Goal: Transaction & Acquisition: Obtain resource

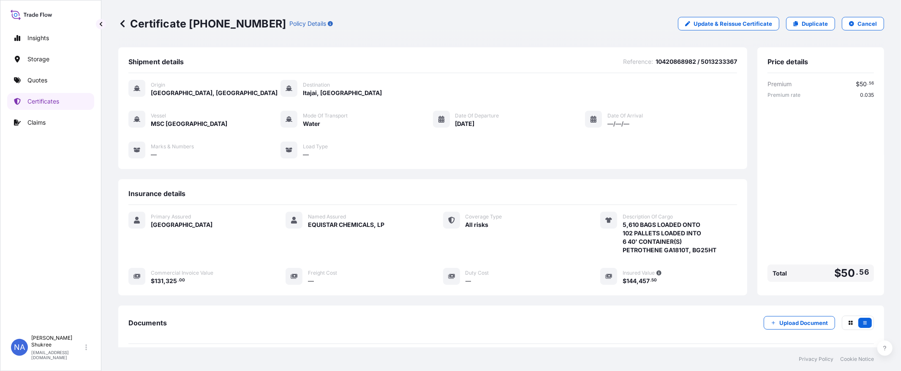
scroll to position [90, 0]
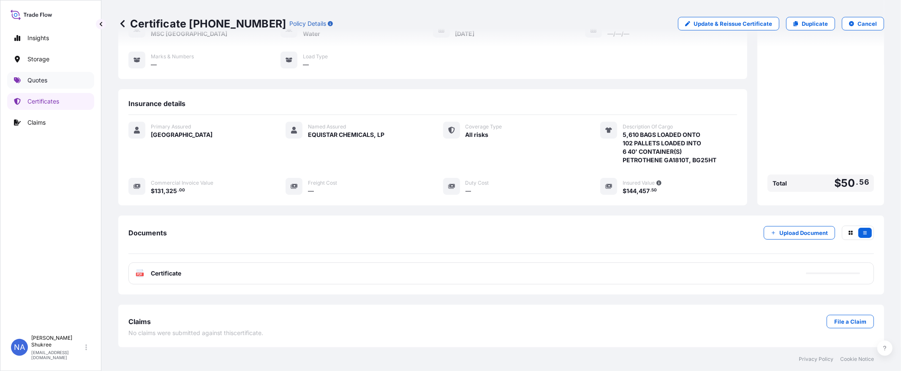
click at [40, 79] on p "Quotes" at bounding box center [37, 80] width 20 height 8
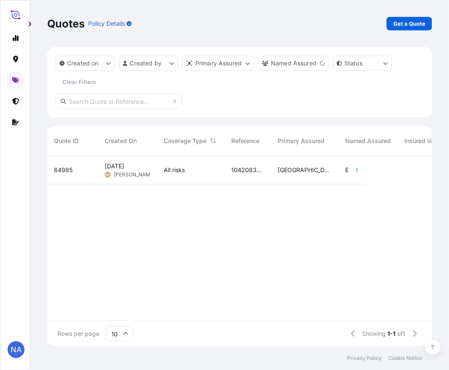
scroll to position [188, 378]
click at [425, 21] on p "Get a Quote" at bounding box center [410, 23] width 32 height 8
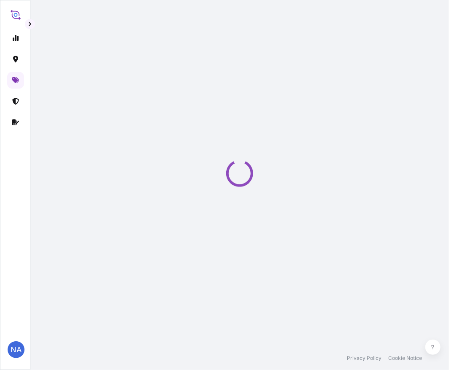
select select "Water"
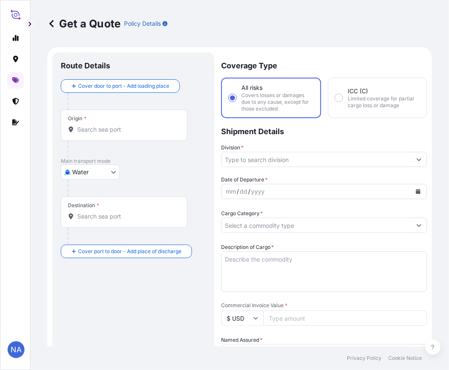
scroll to position [14, 0]
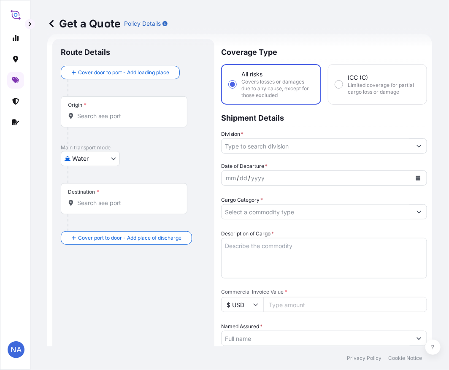
click at [111, 124] on div "Origin *" at bounding box center [124, 111] width 127 height 31
click at [111, 120] on input "Origin *" at bounding box center [127, 116] width 100 height 8
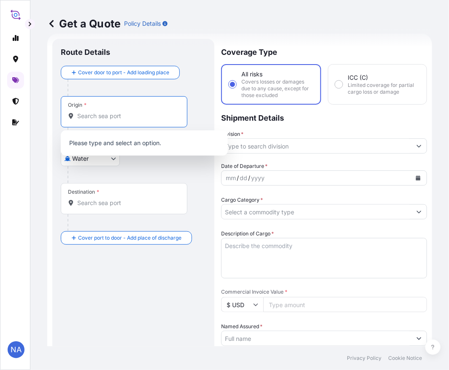
paste input "[GEOGRAPHIC_DATA], [GEOGRAPHIC_DATA]"
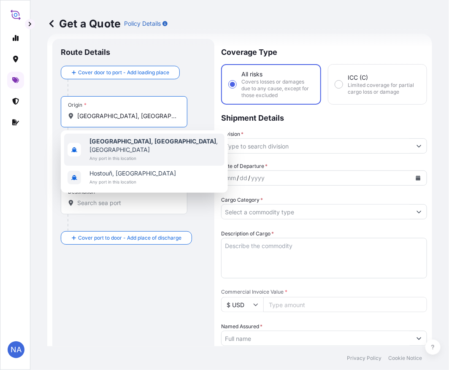
click at [106, 144] on b "[GEOGRAPHIC_DATA], [GEOGRAPHIC_DATA]" at bounding box center [153, 141] width 127 height 7
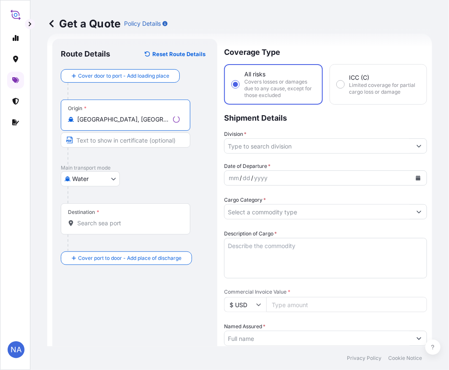
type input "[GEOGRAPHIC_DATA], [GEOGRAPHIC_DATA], [GEOGRAPHIC_DATA]"
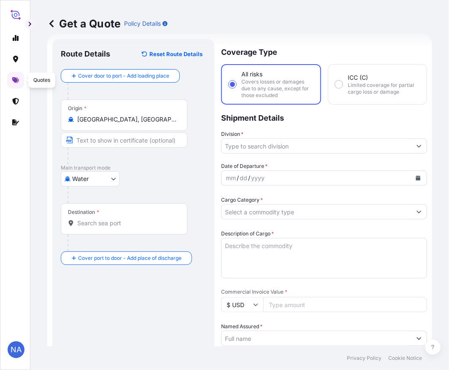
click at [108, 220] on input "Destination *" at bounding box center [127, 223] width 100 height 8
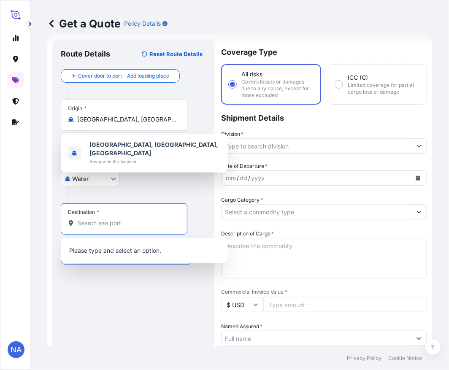
paste input "[PERSON_NAME], [GEOGRAPHIC_DATA]"
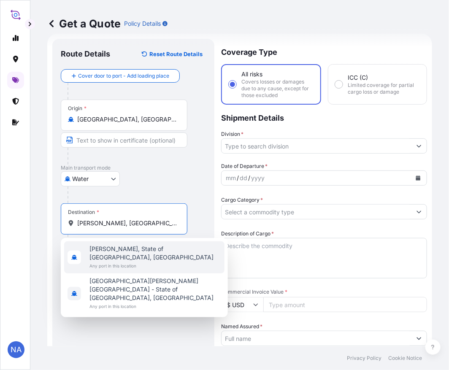
click at [104, 250] on span "[PERSON_NAME], State of [GEOGRAPHIC_DATA], [GEOGRAPHIC_DATA]" at bounding box center [156, 253] width 132 height 17
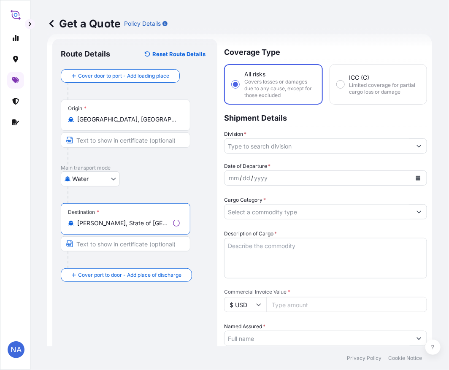
type input "[PERSON_NAME], State of [GEOGRAPHIC_DATA], [GEOGRAPHIC_DATA]"
click at [249, 155] on div "Coverage Type All risks Covers losses or damages due to any cause, except for t…" at bounding box center [325, 330] width 203 height 583
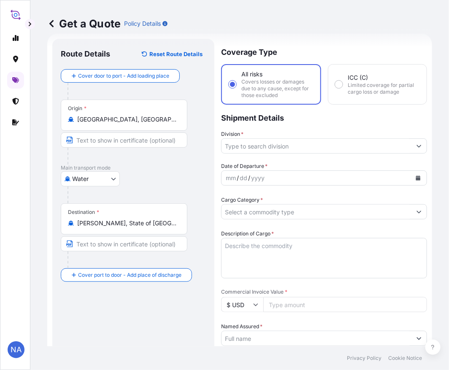
click at [256, 144] on input "Division *" at bounding box center [317, 146] width 190 height 15
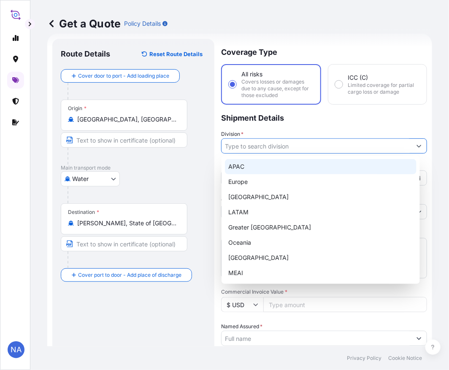
click at [261, 167] on div "APAC" at bounding box center [321, 166] width 192 height 15
type input "APAC"
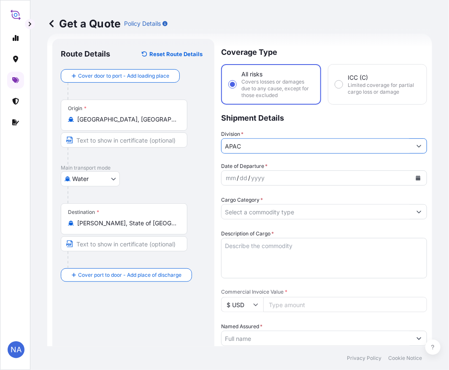
click at [267, 124] on p "Shipment Details" at bounding box center [324, 117] width 206 height 25
click at [412, 180] on button "Calendar" at bounding box center [419, 179] width 14 height 14
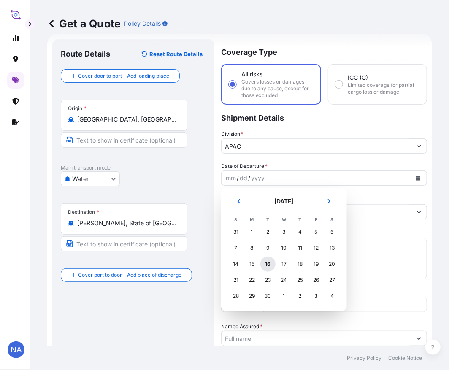
click at [265, 261] on div "16" at bounding box center [268, 264] width 15 height 15
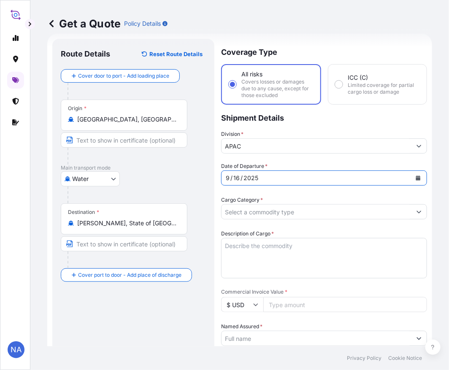
click at [296, 127] on p "Shipment Details" at bounding box center [324, 117] width 206 height 25
click at [254, 207] on input "Cargo Category *" at bounding box center [317, 211] width 190 height 15
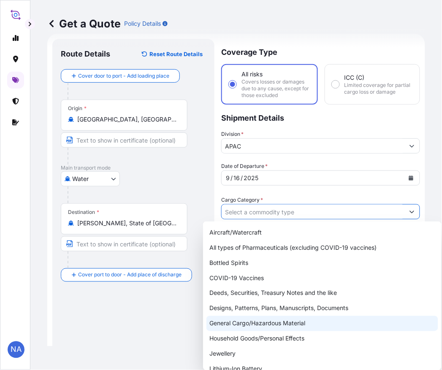
click at [227, 324] on div "General Cargo/Hazardous Material" at bounding box center [323, 323] width 232 height 15
type input "General Cargo/Hazardous Material"
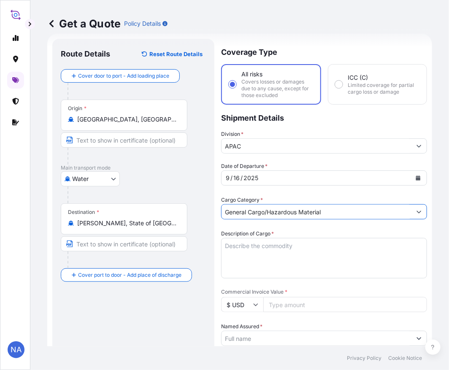
click at [274, 198] on div "Cargo Category * General Cargo/Hazardous Material" at bounding box center [324, 208] width 206 height 24
click at [254, 255] on textarea "Description of Cargo *" at bounding box center [324, 258] width 206 height 41
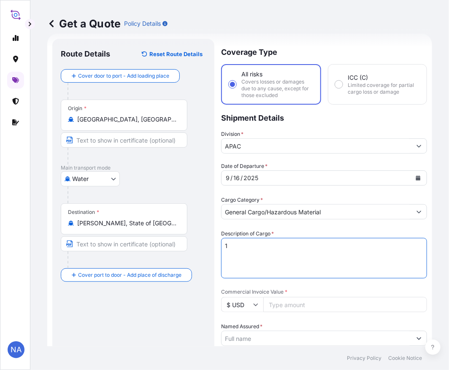
paste textarea "BULK UNPACKED LOADED INTO 1 20' CONTAINER(S) DIPROPYLENE GLYCOL FRAGRANCE, FLEX…"
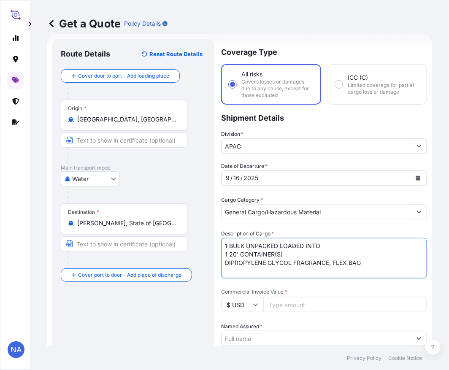
type textarea "1 BULK UNPACKED LOADED INTO 1 20' CONTAINER(S) DIPROPYLENE GLYCOL FRAGRANCE, FL…"
click at [255, 230] on label "Description of Cargo *" at bounding box center [247, 234] width 53 height 8
click at [255, 238] on textarea "1 BULK UNPACKED LOADED INTO 1 20' CONTAINER(S) DIPROPYLENE GLYCOL FRAGRANCE, FL…" at bounding box center [324, 258] width 206 height 41
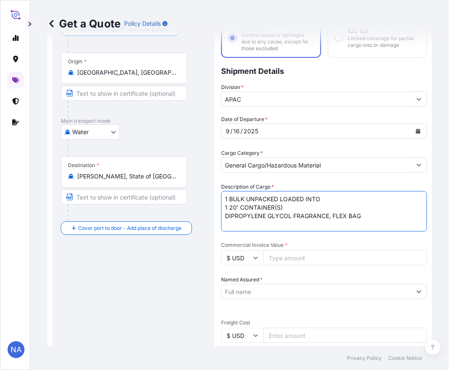
click at [290, 256] on input "Commercial Invoice Value *" at bounding box center [346, 258] width 164 height 15
paste input "24592.08"
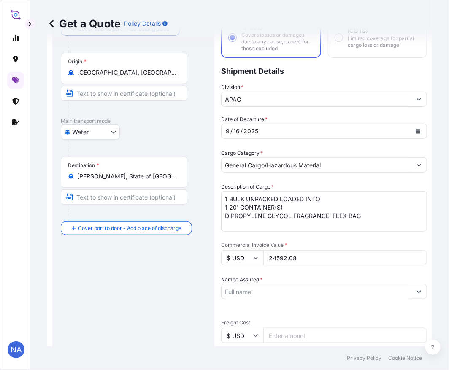
type input "24592.08"
click at [284, 288] on input "Named Assured *" at bounding box center [317, 291] width 190 height 15
click at [297, 297] on div at bounding box center [324, 291] width 206 height 15
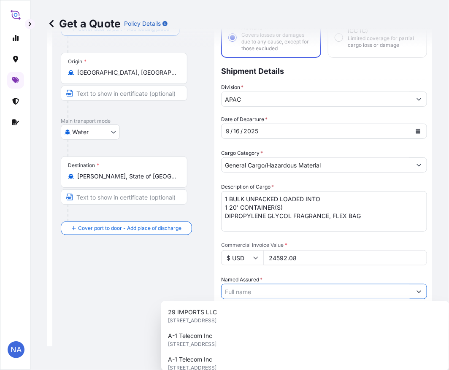
click at [297, 294] on input "Named Assured *" at bounding box center [317, 291] width 190 height 15
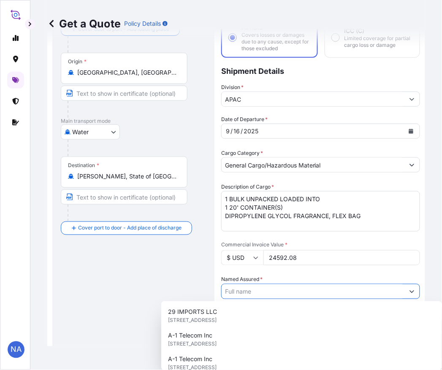
paste input "LYONDELL CHEMICAL COMPANY"
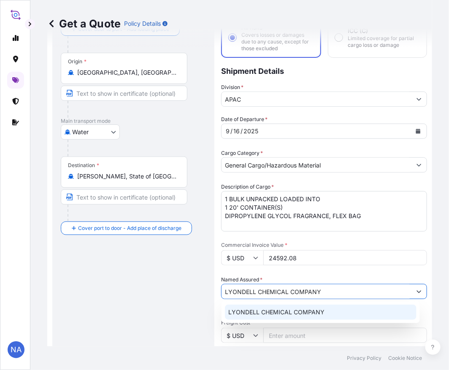
click at [258, 314] on span "LYONDELL CHEMICAL COMPANY" at bounding box center [277, 312] width 96 height 8
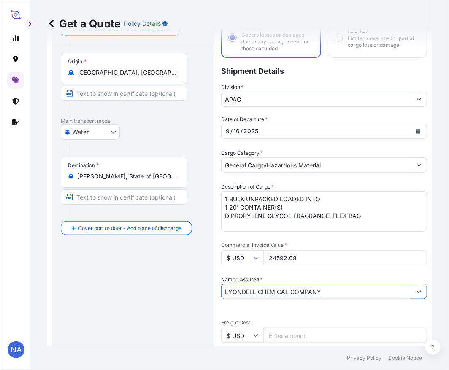
type input "LYONDELL CHEMICAL COMPANY"
click at [286, 273] on div "Date of Departure * [DATE] Cargo Category * General Cargo/Hazardous Material De…" at bounding box center [324, 313] width 206 height 397
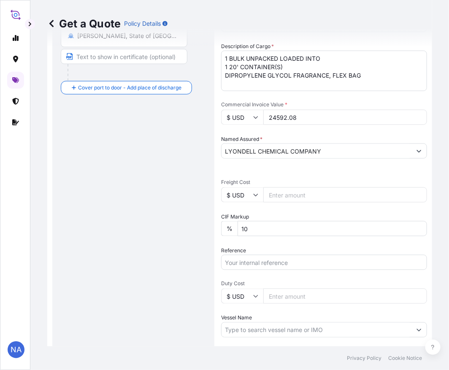
scroll to position [248, 0]
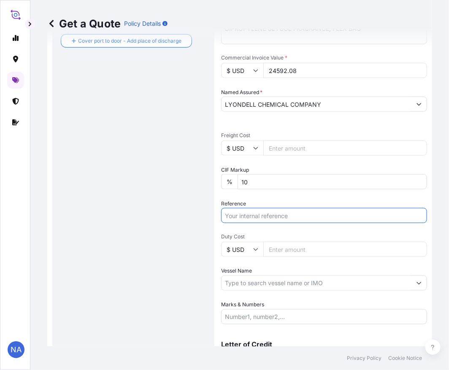
click at [256, 208] on input "Reference" at bounding box center [324, 215] width 206 height 15
paste input "10420855086"
click at [323, 220] on input "10420855086 /" at bounding box center [324, 215] width 206 height 15
click at [320, 218] on input "10420855086 /" at bounding box center [324, 215] width 206 height 15
paste input "5013215770"
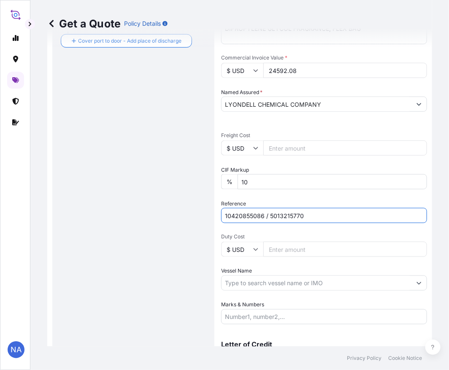
type input "10420855086 / 5013215770"
click at [267, 284] on input "Vessel Name" at bounding box center [317, 283] width 190 height 15
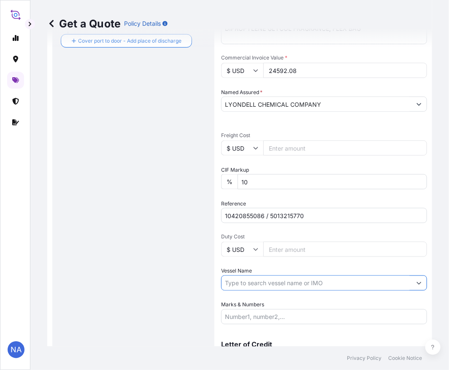
paste input "[GEOGRAPHIC_DATA]"
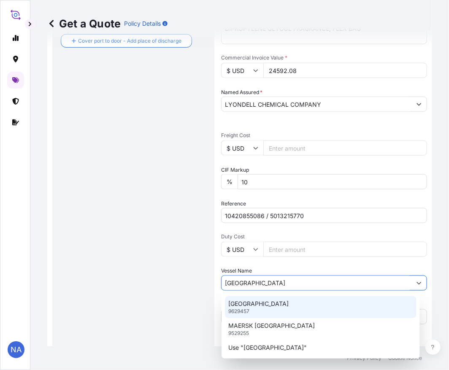
click at [251, 305] on p "[GEOGRAPHIC_DATA]" at bounding box center [259, 304] width 60 height 8
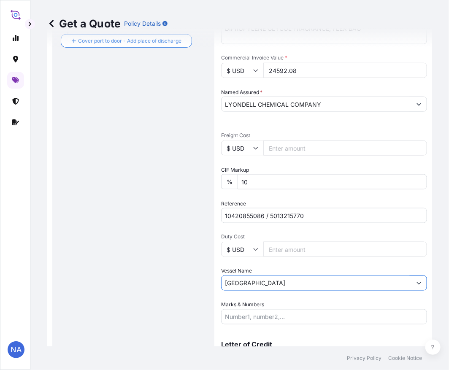
type input "[GEOGRAPHIC_DATA]"
click at [270, 296] on div "Date of Departure * [DATE] Cargo Category * General Cargo/Hazardous Material De…" at bounding box center [324, 126] width 206 height 397
click at [256, 319] on input "Marks & Numbers" at bounding box center [324, 317] width 206 height 15
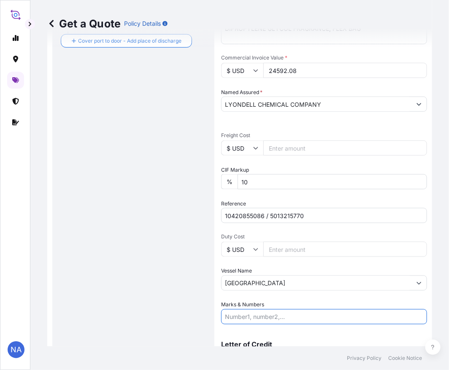
paste input "8109155962"
click at [264, 302] on label "Marks & Numbers" at bounding box center [242, 305] width 43 height 8
click at [264, 310] on input "8109155962" at bounding box center [324, 317] width 206 height 15
drag, startPoint x: 299, startPoint y: 321, endPoint x: 271, endPoint y: 322, distance: 28.3
click at [299, 322] on input "8109155962" at bounding box center [324, 317] width 206 height 15
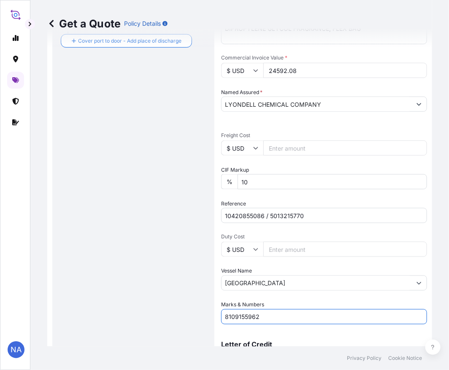
drag, startPoint x: 268, startPoint y: 314, endPoint x: 212, endPoint y: 307, distance: 57.1
click at [179, 313] on form "Route Details Reset Route Details Cover door to port - Add loading place Place …" at bounding box center [239, 96] width 385 height 594
paste input "CUSTOMER PO NUMBER 4900881501"
type input "CUSTOMER PO NUMBER 4900881501"
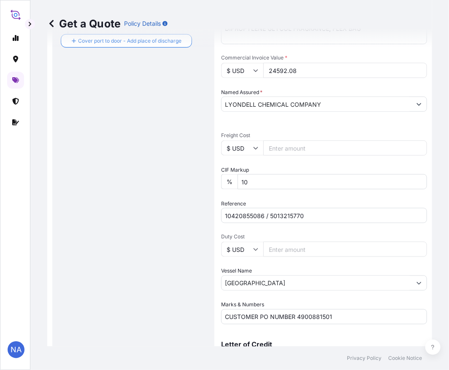
click at [267, 303] on div "Marks & Numbers CUSTOMER PO NUMBER 4900881501" at bounding box center [324, 313] width 206 height 24
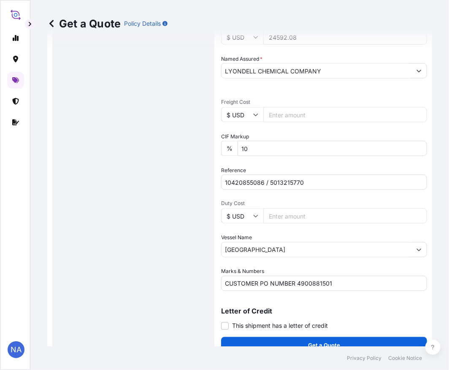
scroll to position [293, 0]
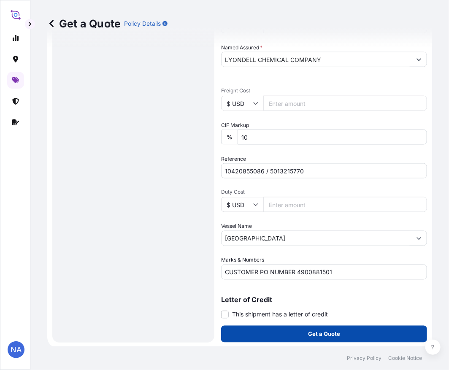
click at [268, 335] on button "Get a Quote" at bounding box center [324, 334] width 206 height 17
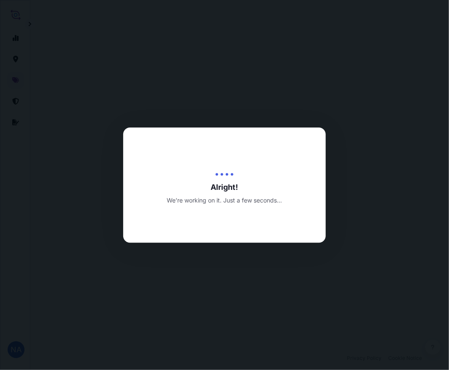
select select "Water"
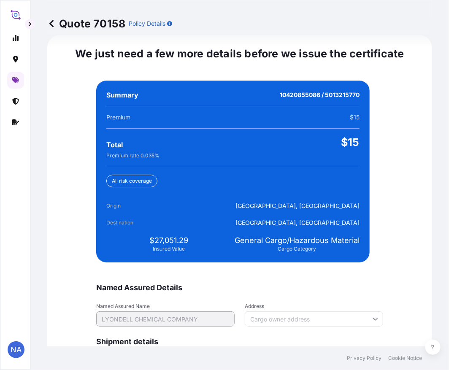
scroll to position [1986, 0]
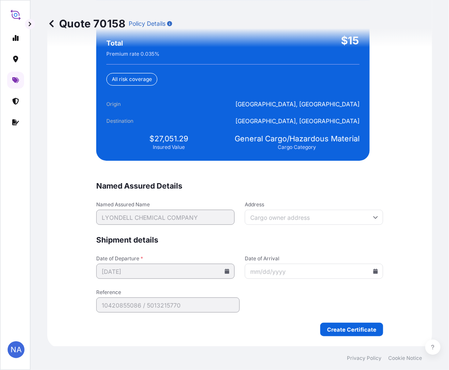
click at [403, 186] on div "We just need a few more details before we issue the certificate Named Assured D…" at bounding box center [239, 140] width 385 height 415
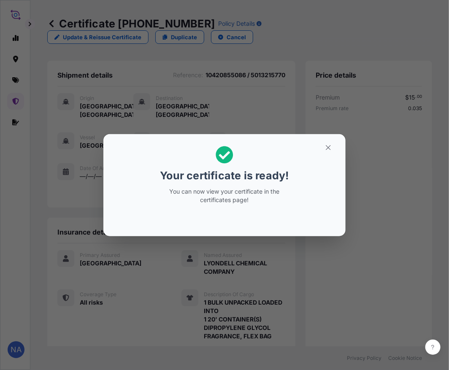
click at [262, 267] on div "Your certificate is ready! You can now view your certificate in the certificate…" at bounding box center [224, 185] width 449 height 371
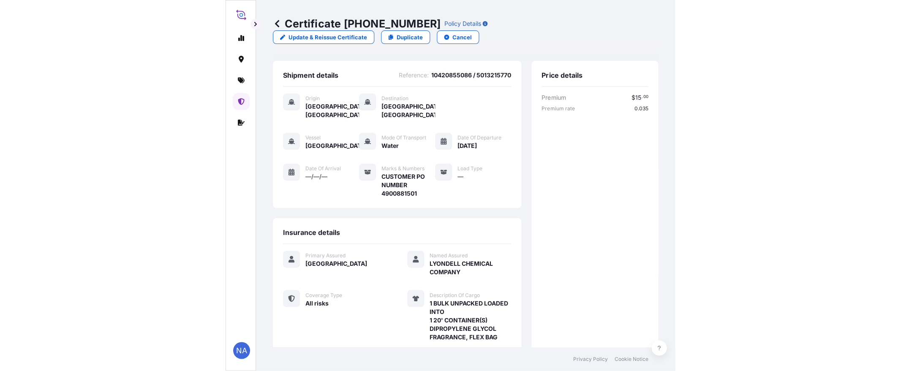
scroll to position [209, 0]
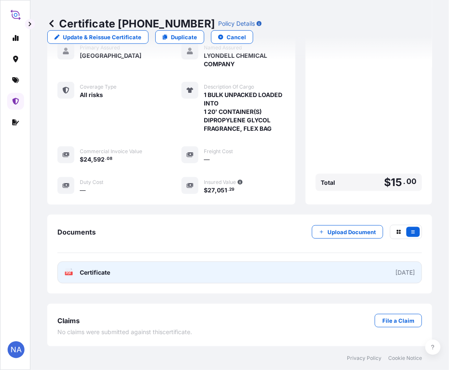
click at [318, 270] on link "PDF Certificate [DATE]" at bounding box center [239, 273] width 365 height 22
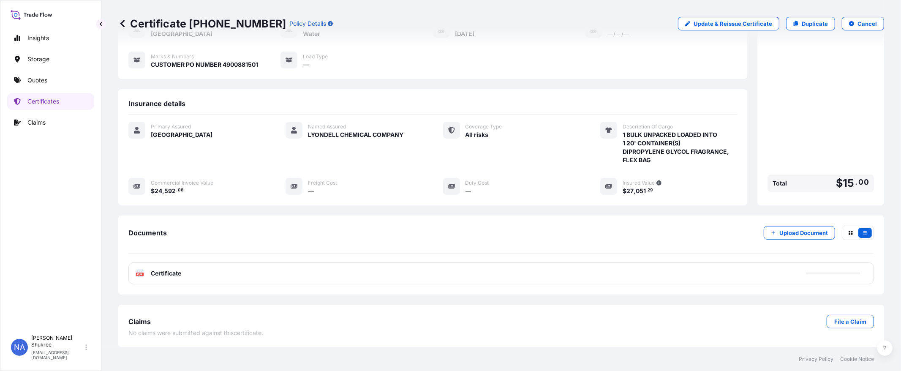
scroll to position [90, 0]
click at [42, 74] on link "Quotes" at bounding box center [50, 80] width 87 height 17
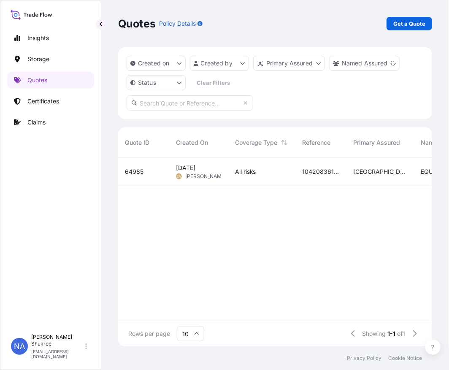
scroll to position [7, 7]
click at [404, 18] on link "Get a Quote" at bounding box center [410, 24] width 46 height 14
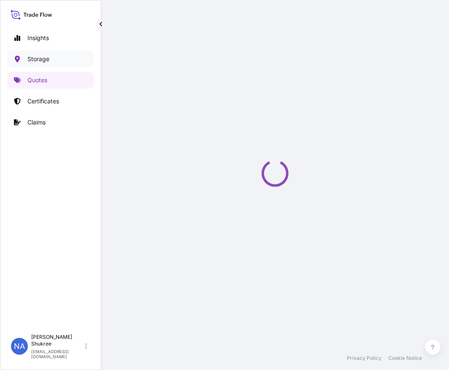
select select "Water"
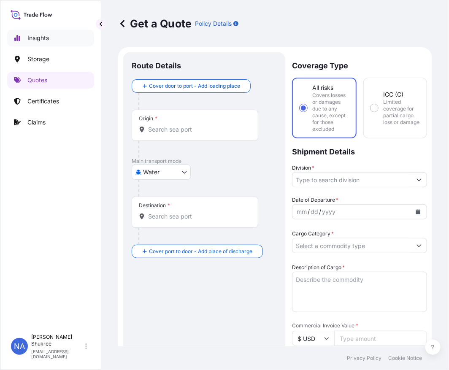
scroll to position [14, 0]
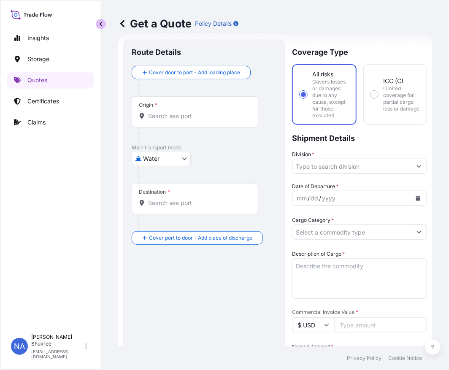
click at [100, 27] on button "button" at bounding box center [101, 24] width 10 height 10
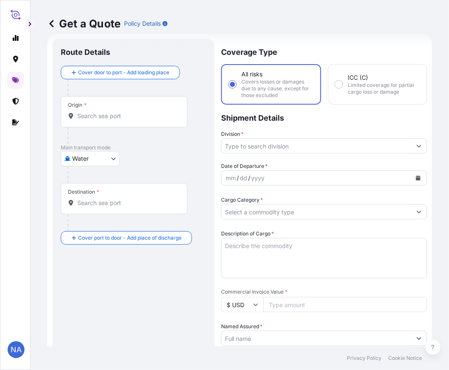
click at [100, 114] on input "Origin *" at bounding box center [127, 116] width 100 height 8
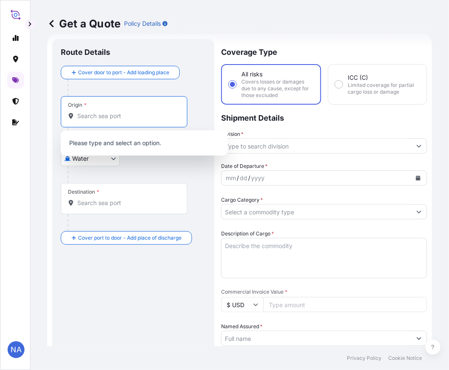
paste input "[GEOGRAPHIC_DATA] ,[GEOGRAPHIC_DATA]"
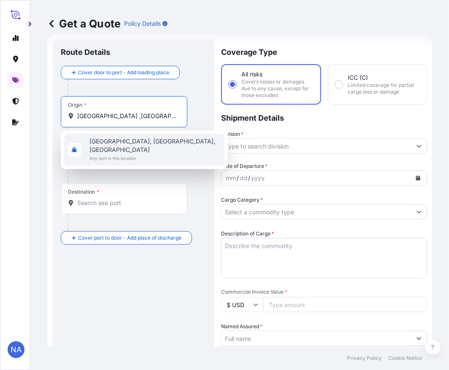
click at [106, 143] on span "[GEOGRAPHIC_DATA], [GEOGRAPHIC_DATA], [GEOGRAPHIC_DATA]" at bounding box center [156, 145] width 132 height 17
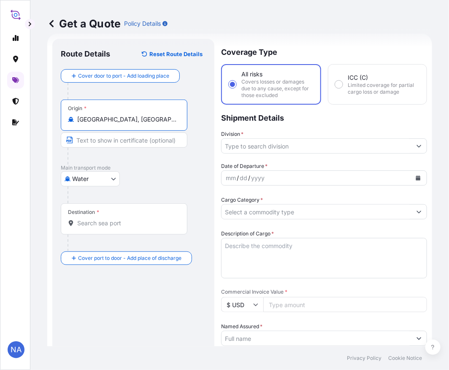
type input "[GEOGRAPHIC_DATA], [GEOGRAPHIC_DATA], [GEOGRAPHIC_DATA]"
drag, startPoint x: 137, startPoint y: 114, endPoint x: 139, endPoint y: 121, distance: 7.1
click at [137, 114] on div "Origin * [GEOGRAPHIC_DATA], [GEOGRAPHIC_DATA], [GEOGRAPHIC_DATA]" at bounding box center [124, 115] width 127 height 31
click at [137, 115] on input "[GEOGRAPHIC_DATA], [GEOGRAPHIC_DATA], [GEOGRAPHIC_DATA]" at bounding box center [127, 119] width 100 height 8
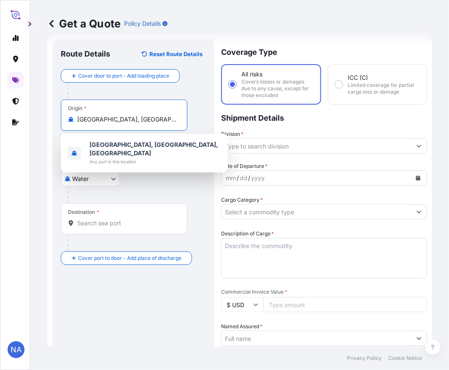
drag, startPoint x: 119, startPoint y: 120, endPoint x: -20, endPoint y: 119, distance: 139.0
click at [0, 119] on html "1 option available. 1 option available. 1 option available. NA Get a Quote Poli…" at bounding box center [224, 185] width 449 height 370
paste input "[GEOGRAPHIC_DATA], [GEOGRAPHIC_DATA]"
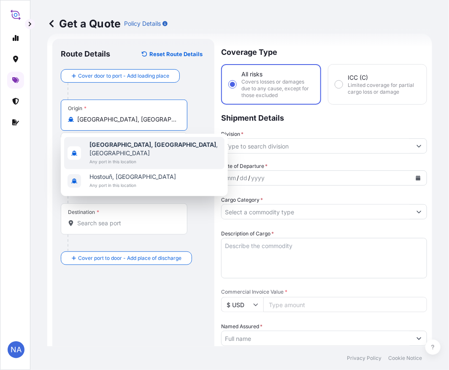
click at [123, 148] on span "[GEOGRAPHIC_DATA], [GEOGRAPHIC_DATA] , [GEOGRAPHIC_DATA]" at bounding box center [156, 149] width 132 height 17
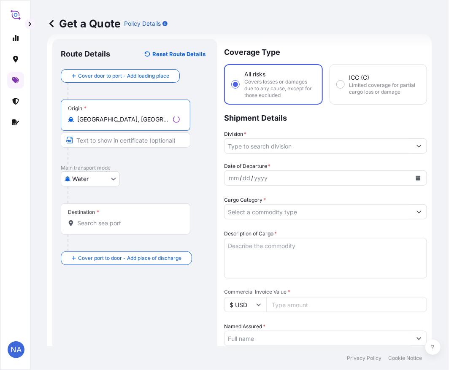
type input "[GEOGRAPHIC_DATA], [GEOGRAPHIC_DATA], [GEOGRAPHIC_DATA]"
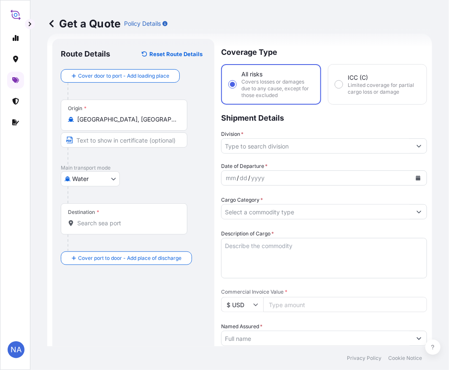
click at [130, 230] on div "Destination *" at bounding box center [124, 219] width 127 height 31
click at [130, 228] on input "Destination *" at bounding box center [127, 223] width 100 height 8
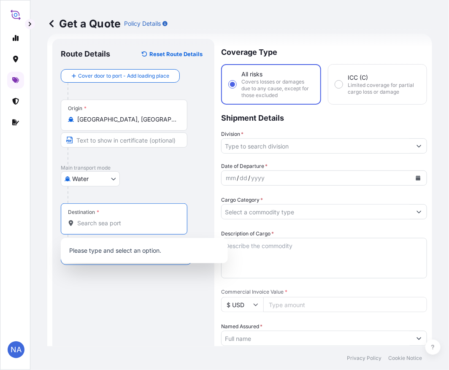
paste input "[PERSON_NAME], [GEOGRAPHIC_DATA]"
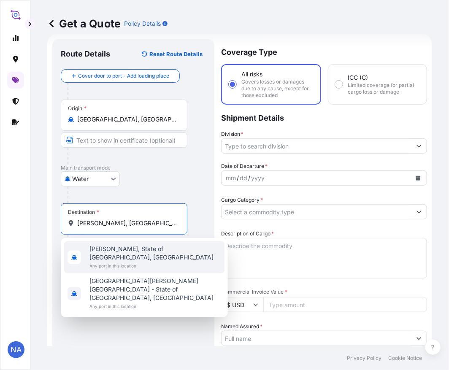
click at [141, 262] on span "Any port in this location" at bounding box center [156, 266] width 132 height 8
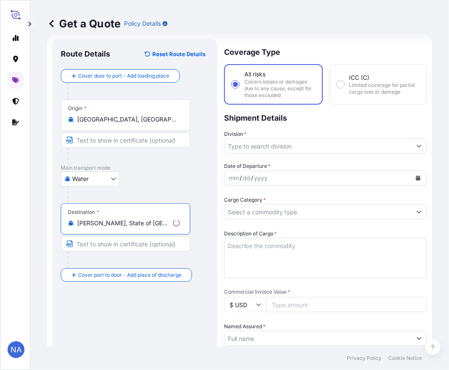
type input "[PERSON_NAME], State of [GEOGRAPHIC_DATA], [GEOGRAPHIC_DATA]"
click at [236, 148] on input "Division *" at bounding box center [318, 146] width 187 height 15
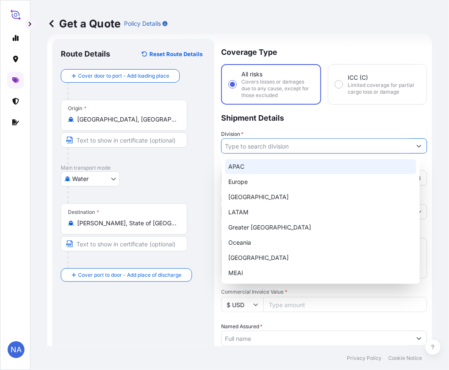
click at [246, 171] on div "APAC" at bounding box center [321, 166] width 192 height 15
type input "APAC"
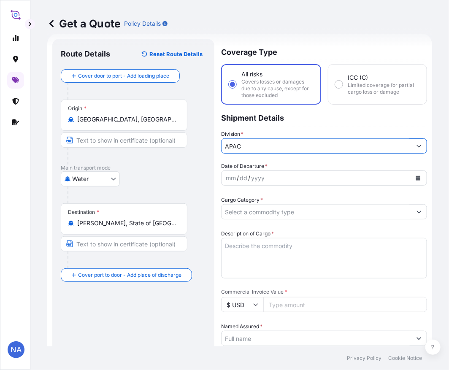
click at [251, 127] on p "Shipment Details" at bounding box center [324, 117] width 206 height 25
click at [417, 178] on icon "Calendar" at bounding box center [419, 178] width 5 height 5
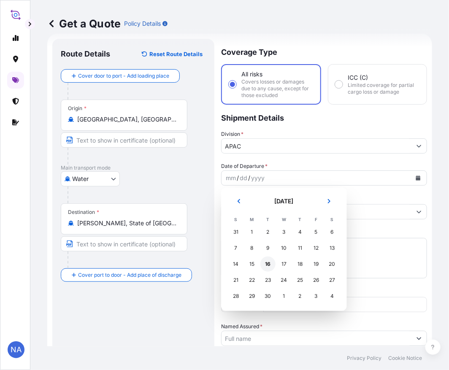
click at [271, 263] on div "16" at bounding box center [268, 264] width 15 height 15
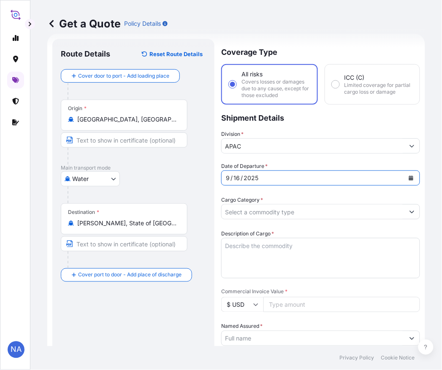
click at [259, 204] on input "Cargo Category *" at bounding box center [313, 211] width 183 height 15
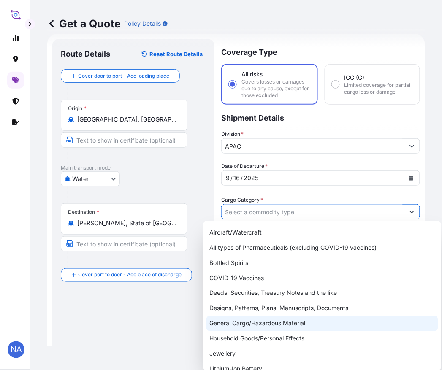
click at [224, 324] on div "General Cargo/Hazardous Material" at bounding box center [323, 323] width 232 height 15
type input "General Cargo/Hazardous Material"
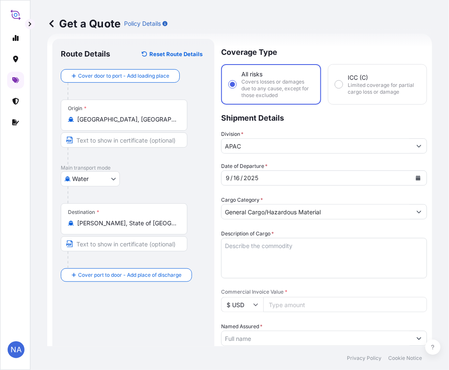
click at [245, 190] on div "Date of Departure * [DATE] Cargo Category * General Cargo/Hazardous Material De…" at bounding box center [324, 360] width 206 height 397
click at [296, 268] on textarea "Description of Cargo *" at bounding box center [324, 258] width 206 height 41
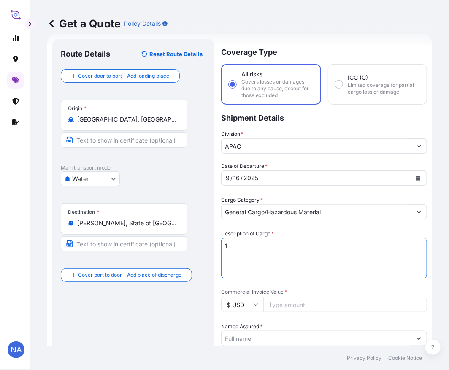
paste textarea "BULK UNPACKED LOADED INTO 1 20' CONTAINER(S) DIPROPYLENE GLYCOL FRAGRANCE, FLEX…"
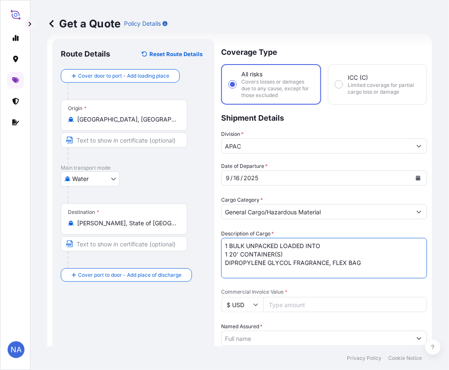
type textarea "1 BULK UNPACKED LOADED INTO 1 20' CONTAINER(S) DIPROPYLENE GLYCOL FRAGRANCE, FL…"
click at [296, 230] on div "Description of Cargo * 1 BULK UNPACKED LOADED INTO 1 20' CONTAINER(S) DIPROPYLE…" at bounding box center [324, 254] width 206 height 49
click at [286, 303] on input "Commercial Invoice Value *" at bounding box center [346, 304] width 164 height 15
paste input "24592.08"
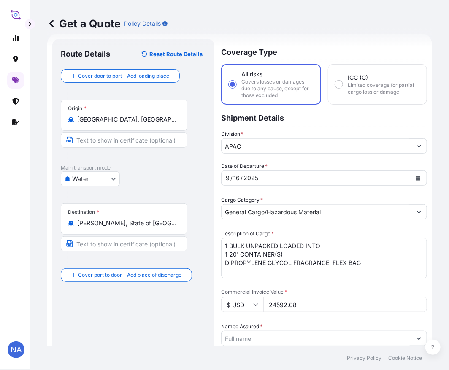
type input "24592.08"
click at [298, 291] on span "Commercial Invoice Value *" at bounding box center [324, 292] width 206 height 7
click at [298, 297] on input "24592.08" at bounding box center [346, 304] width 164 height 15
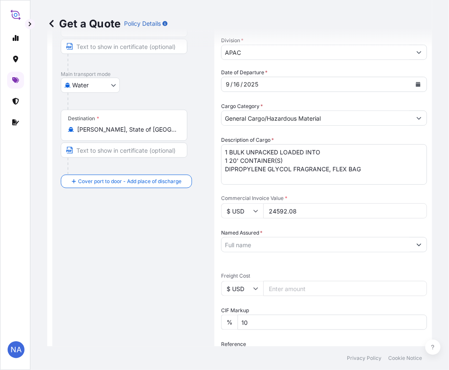
scroll to position [154, 0]
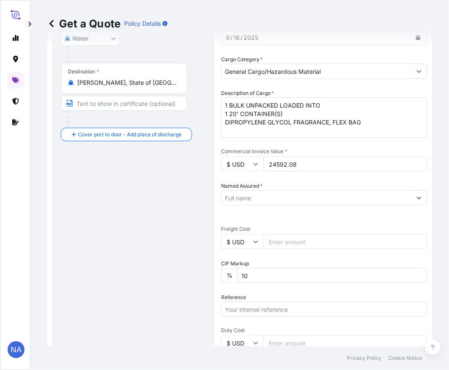
drag, startPoint x: 285, startPoint y: 199, endPoint x: 289, endPoint y: 195, distance: 5.7
click at [285, 199] on input "Named Assured *" at bounding box center [317, 198] width 190 height 15
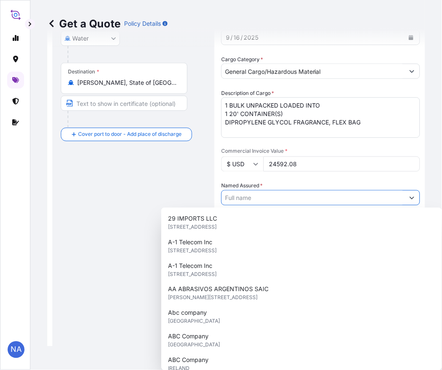
paste input "LYONDELL CHEMICAL COMPANY"
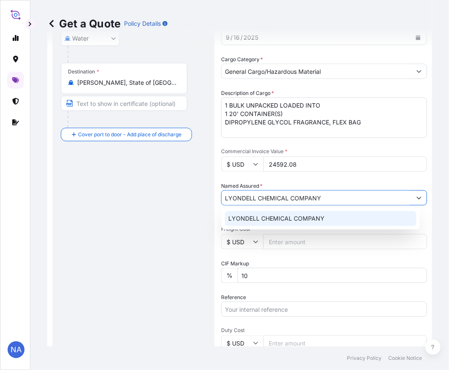
click at [255, 225] on div "LYONDELL CHEMICAL COMPANY" at bounding box center [321, 218] width 192 height 15
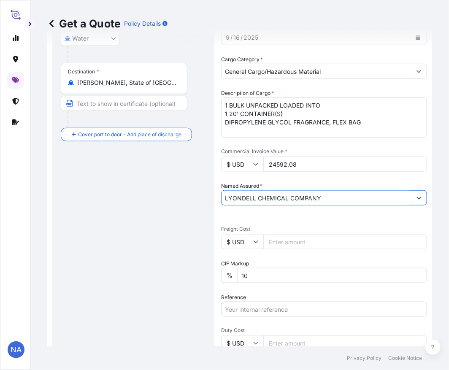
type input "LYONDELL CHEMICAL COMPANY"
click at [260, 221] on div "Date of Departure * [DATE] Cargo Category * General Cargo/Hazardous Material De…" at bounding box center [324, 220] width 206 height 397
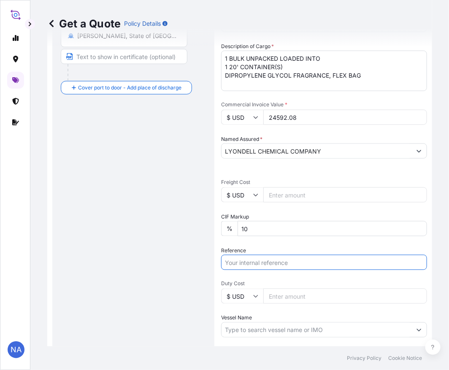
click at [260, 259] on input "Reference" at bounding box center [324, 262] width 206 height 15
paste input "10420855084"
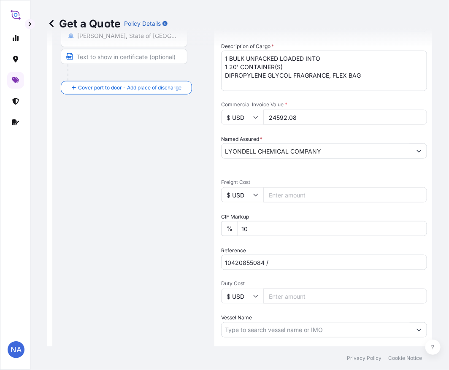
click at [288, 268] on input "10420855084 /" at bounding box center [324, 262] width 206 height 15
paste input "5013219308"
type input "10420855084 / 5013219308"
click at [252, 335] on input "Vessel Name" at bounding box center [317, 330] width 190 height 15
paste input "[GEOGRAPHIC_DATA]"
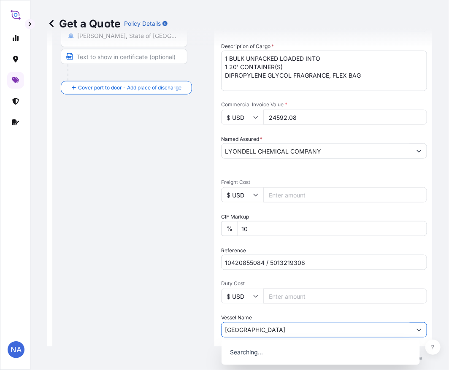
click at [250, 308] on div "Date of Departure * [DATE] Cargo Category * General Cargo/Hazardous Material De…" at bounding box center [324, 173] width 206 height 397
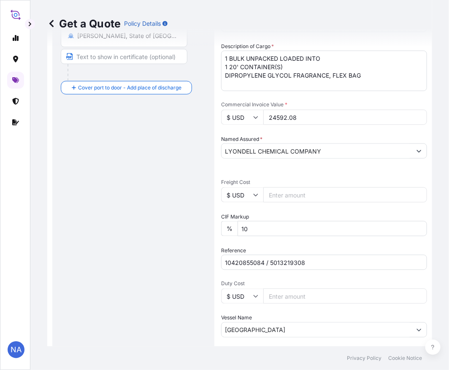
scroll to position [293, 0]
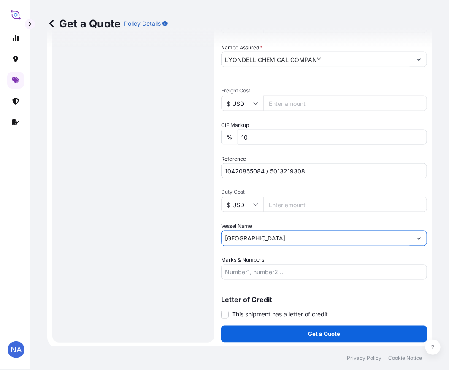
click at [251, 239] on input "[GEOGRAPHIC_DATA]" at bounding box center [317, 238] width 190 height 15
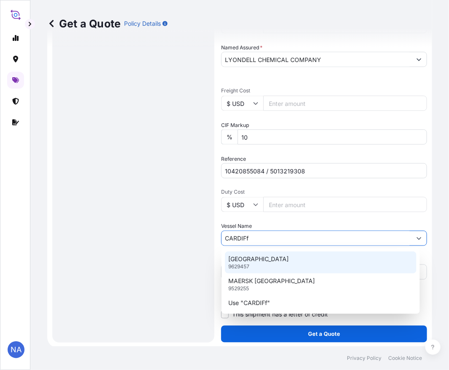
click at [242, 261] on p "[GEOGRAPHIC_DATA]" at bounding box center [259, 259] width 60 height 8
type input "[GEOGRAPHIC_DATA]"
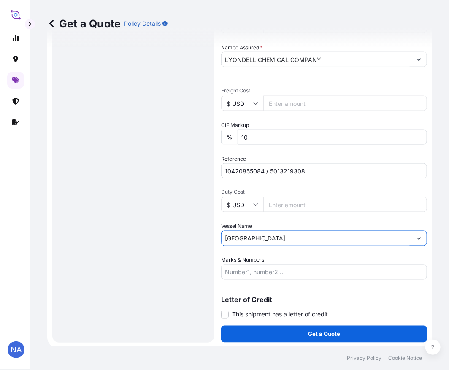
click at [254, 223] on div "Vessel Name [GEOGRAPHIC_DATA]" at bounding box center [324, 235] width 206 height 24
click at [261, 275] on input "Marks & Numbers" at bounding box center [324, 272] width 206 height 15
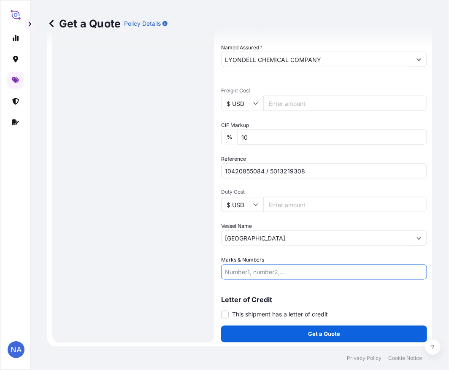
paste input "CUSTOMER PO NUMBER 4900881505"
type input "CUSTOMER PO NUMBER 4900881505"
click at [262, 280] on div "Coverage Type All risks Covers losses or damages due to any cause, except for t…" at bounding box center [324, 51] width 206 height 583
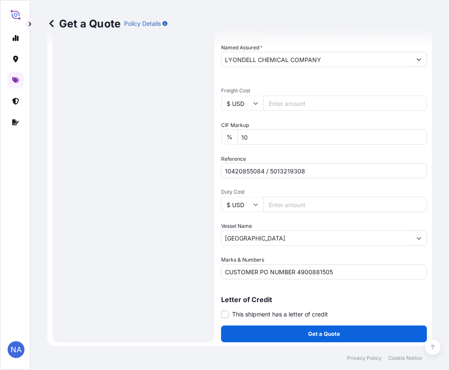
click at [259, 283] on div "Coverage Type All risks Covers losses or damages due to any cause, except for t…" at bounding box center [324, 51] width 206 height 583
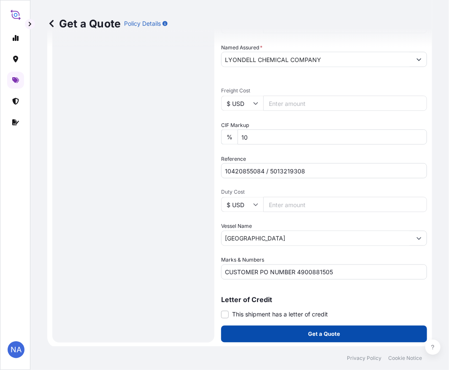
click at [245, 335] on button "Get a Quote" at bounding box center [324, 334] width 206 height 17
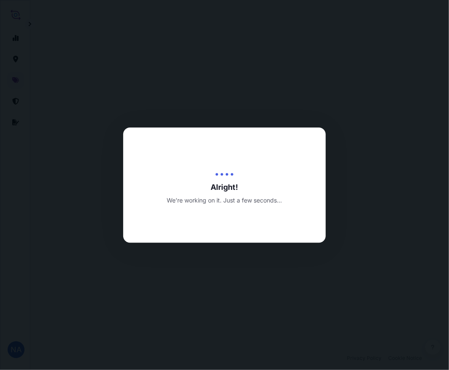
scroll to position [606, 0]
select select "Water"
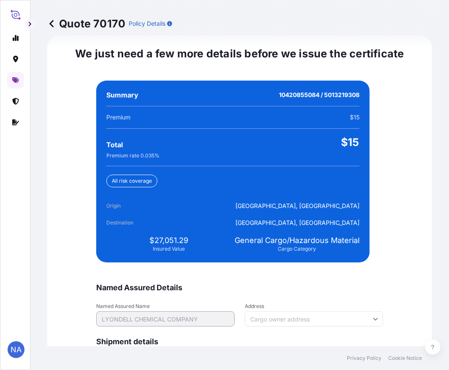
scroll to position [1986, 0]
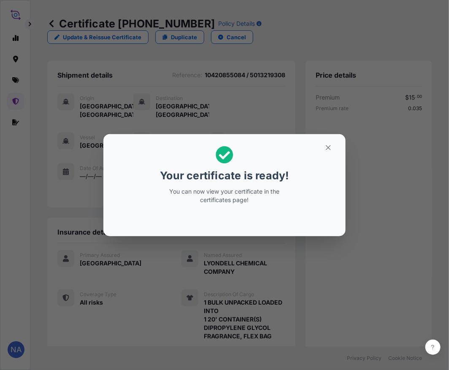
click at [228, 334] on div "Your certificate is ready! You can now view your certificate in the certificate…" at bounding box center [224, 185] width 449 height 371
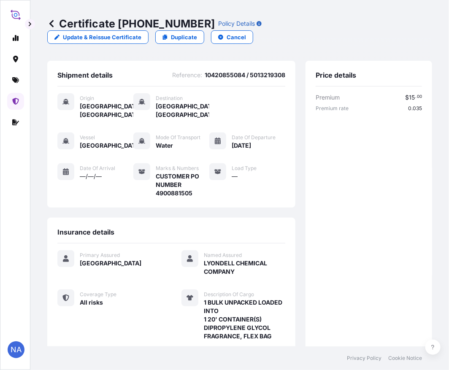
scroll to position [209, 0]
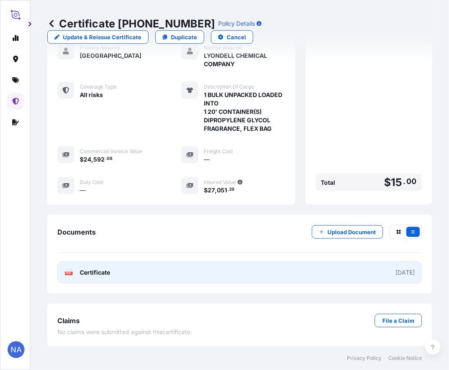
click at [159, 276] on link "PDF Certificate [DATE]" at bounding box center [239, 273] width 365 height 22
